Goal: Information Seeking & Learning: Understand process/instructions

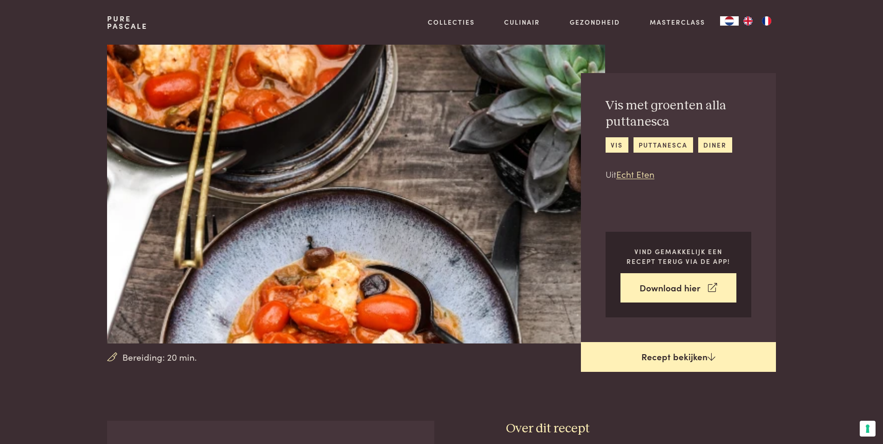
click at [655, 353] on link "Recept bekijken" at bounding box center [678, 357] width 195 height 30
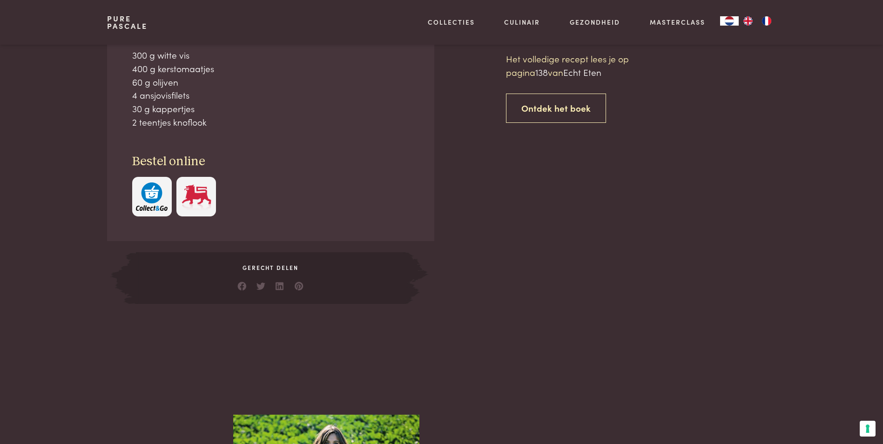
scroll to position [421, 0]
click at [146, 195] on img "button" at bounding box center [152, 196] width 32 height 28
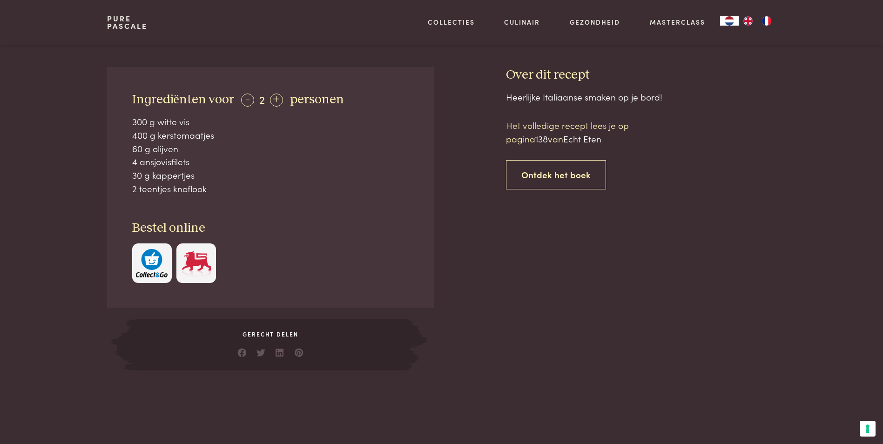
scroll to position [328, 0]
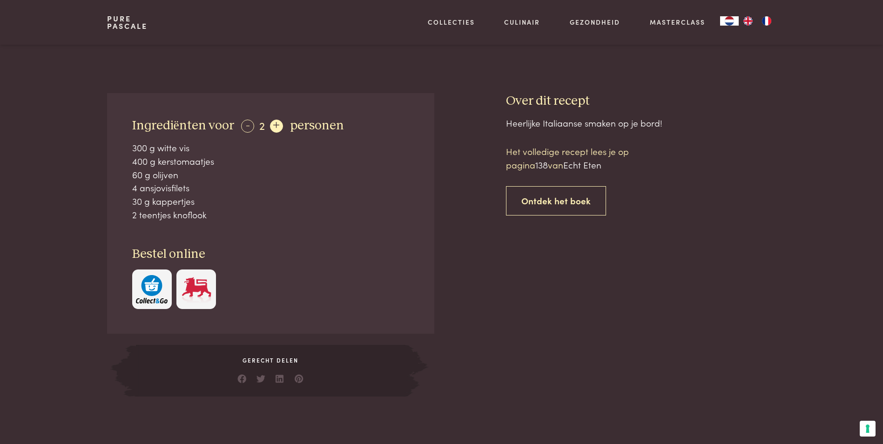
click at [278, 126] on div "+" at bounding box center [276, 126] width 13 height 13
drag, startPoint x: 278, startPoint y: 126, endPoint x: 275, endPoint y: 134, distance: 9.0
click at [278, 126] on div "+" at bounding box center [276, 126] width 13 height 13
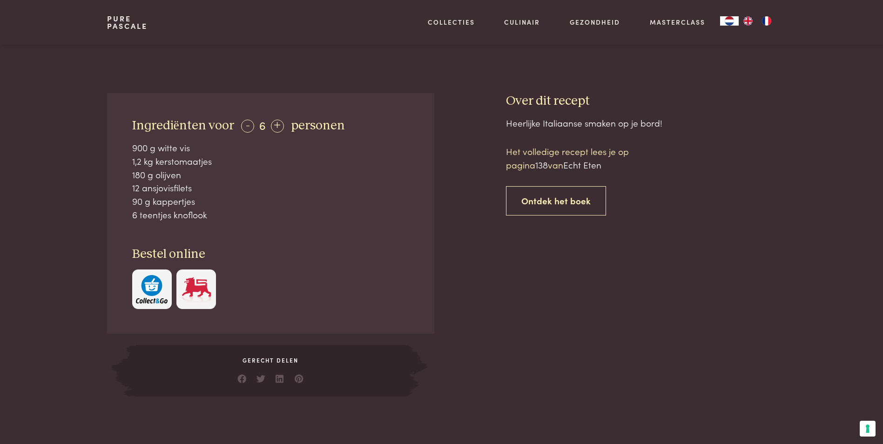
click at [201, 285] on img at bounding box center [197, 289] width 32 height 28
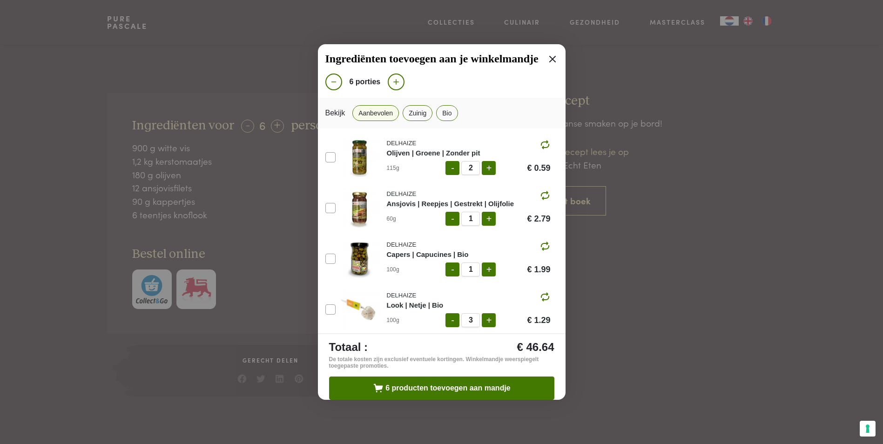
scroll to position [100, 0]
click at [547, 58] on icon at bounding box center [552, 59] width 11 height 11
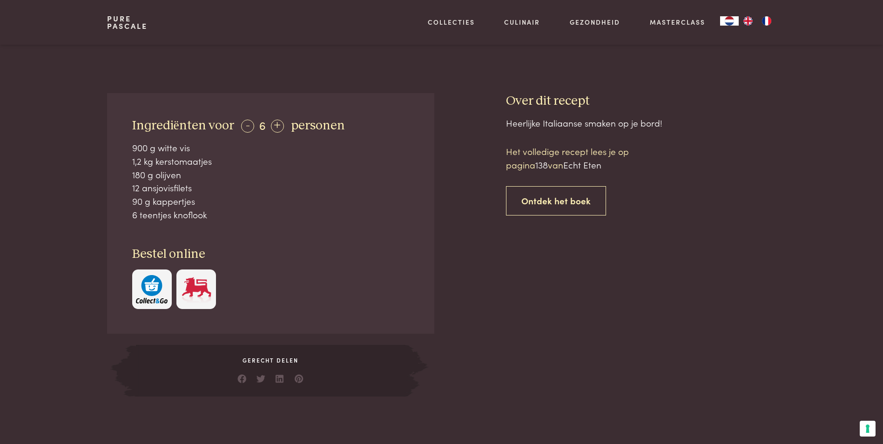
scroll to position [131, 0]
click at [155, 286] on img "button" at bounding box center [152, 289] width 32 height 28
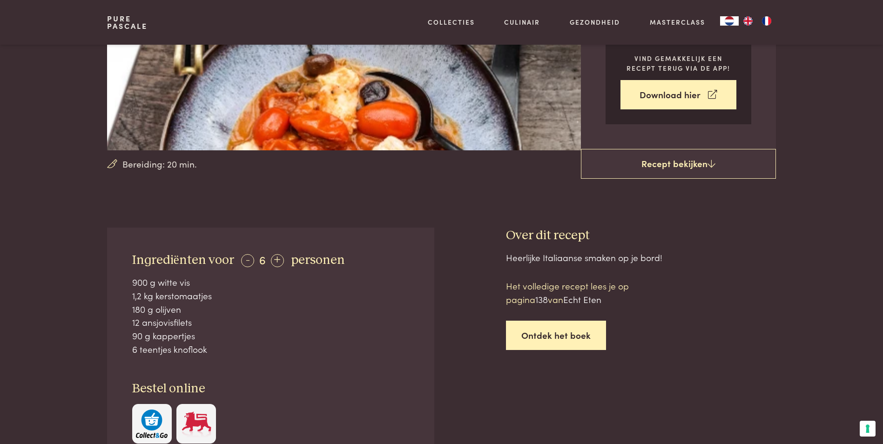
scroll to position [48, 0]
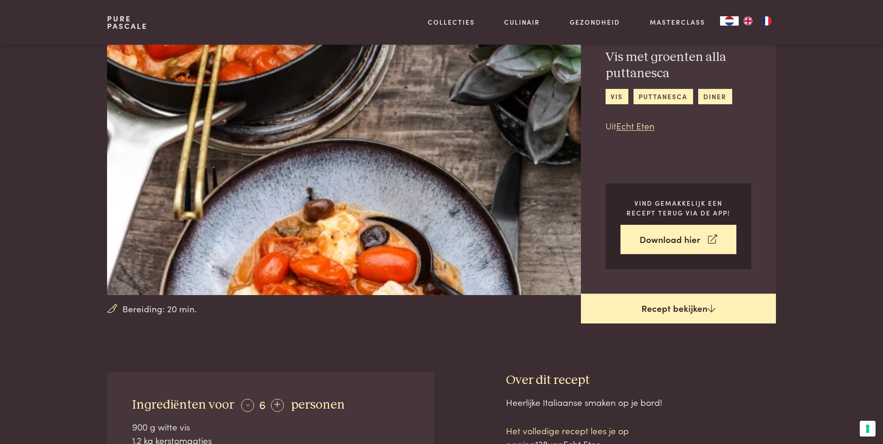
click at [672, 309] on link "Recept bekijken" at bounding box center [678, 309] width 195 height 30
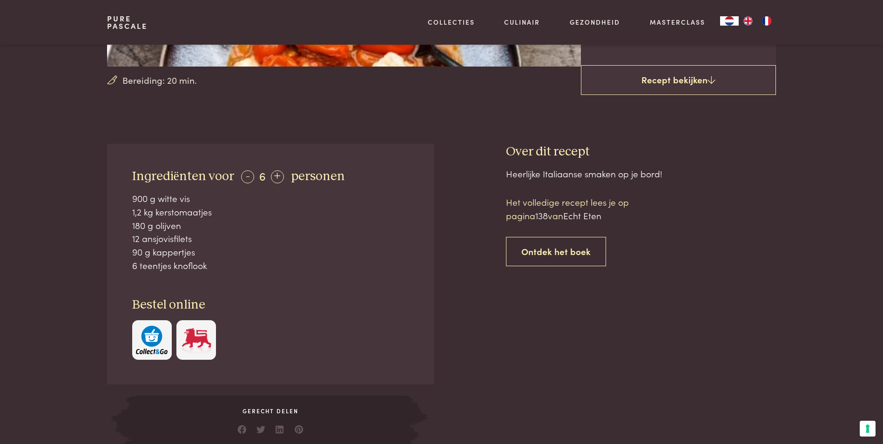
scroll to position [188, 0]
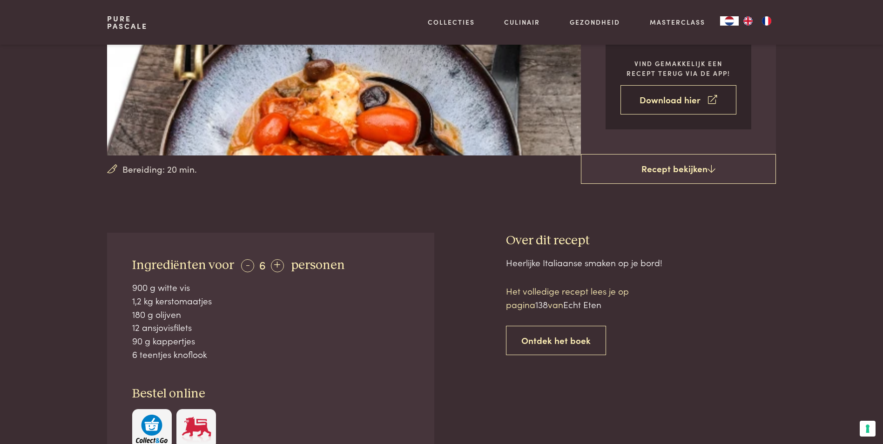
click at [685, 94] on link "Download hier" at bounding box center [679, 99] width 116 height 29
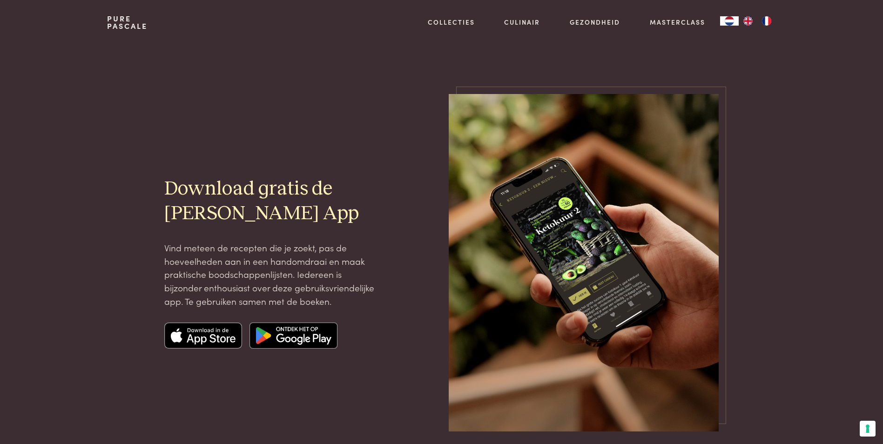
click at [222, 340] on img at bounding box center [203, 336] width 78 height 26
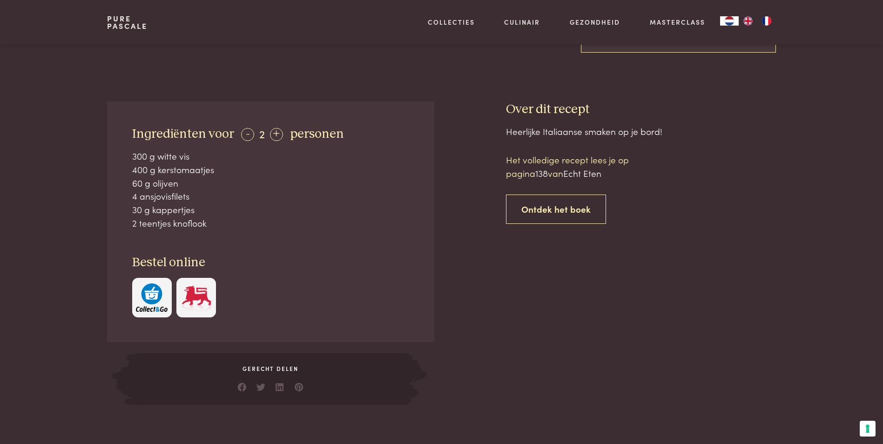
scroll to position [326, 0]
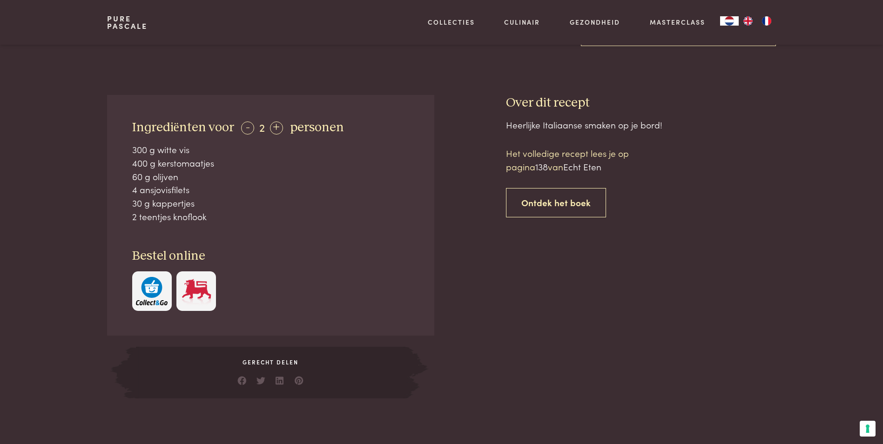
click at [164, 287] on img "button" at bounding box center [152, 291] width 32 height 28
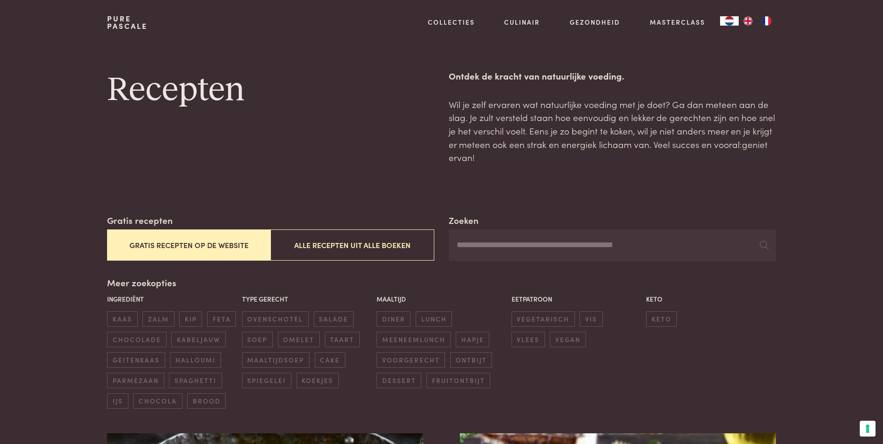
click at [493, 242] on input "Zoeken" at bounding box center [612, 245] width 327 height 32
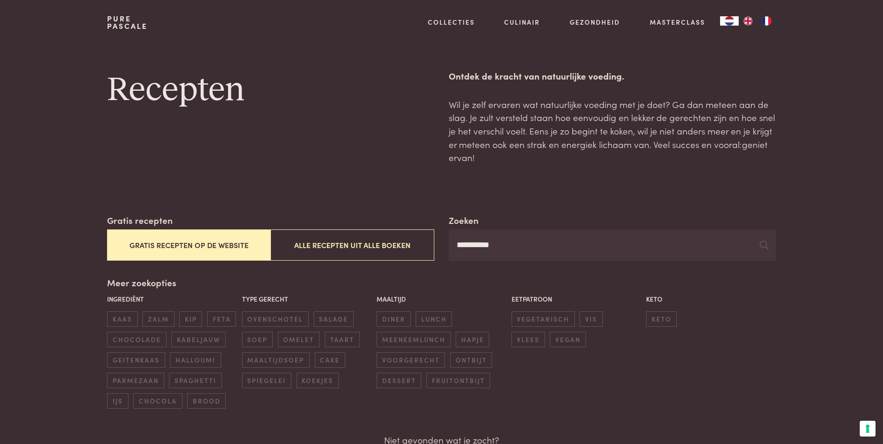
click at [507, 244] on input "**********" at bounding box center [612, 245] width 327 height 32
type input "******"
click at [760, 247] on icon at bounding box center [764, 245] width 9 height 9
click at [765, 246] on icon at bounding box center [764, 245] width 9 height 9
click at [145, 247] on button "Gratis recepten op de website" at bounding box center [188, 244] width 163 height 31
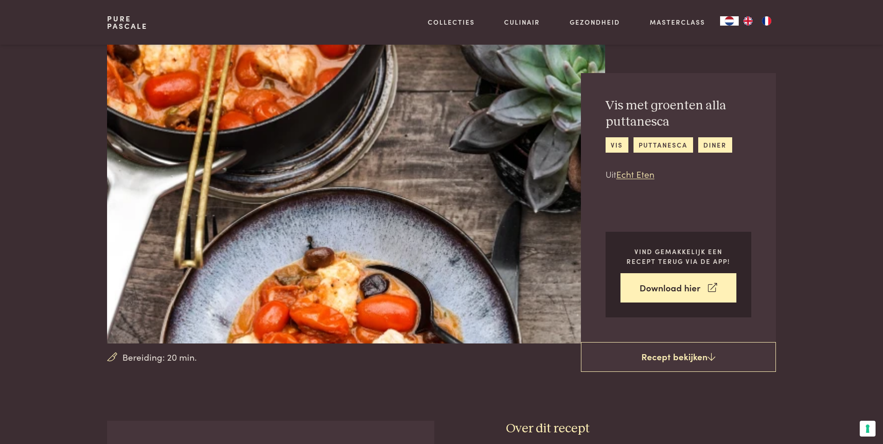
scroll to position [186, 0]
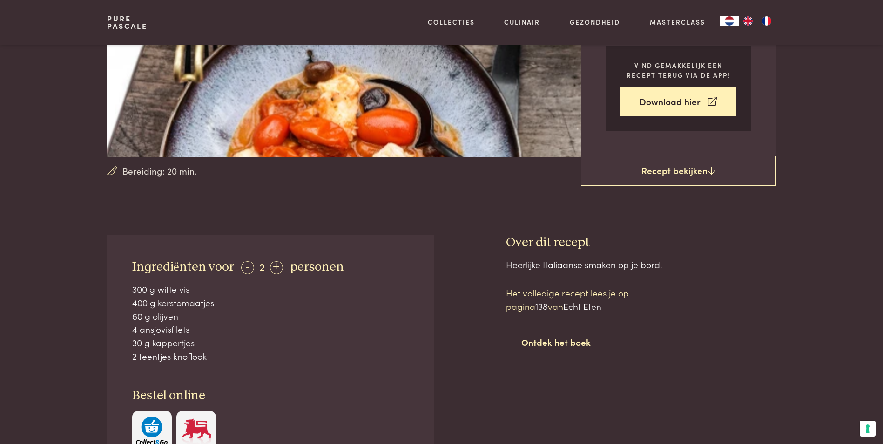
click at [154, 434] on img "button" at bounding box center [152, 431] width 32 height 28
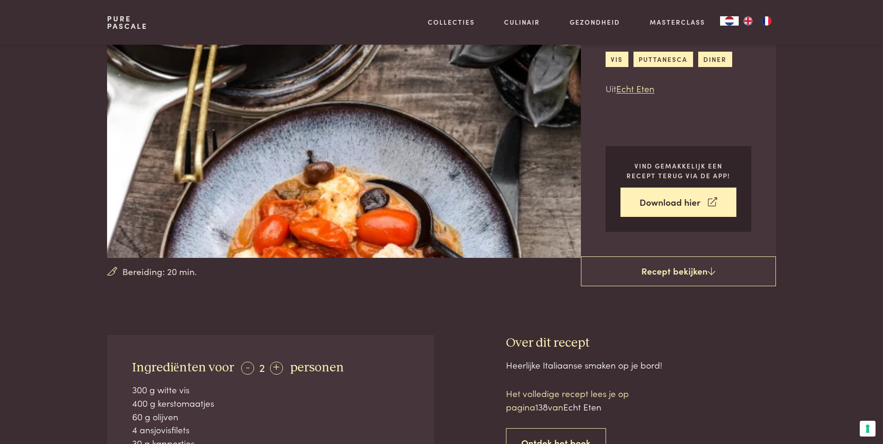
scroll to position [93, 0]
